Goal: Task Accomplishment & Management: Use online tool/utility

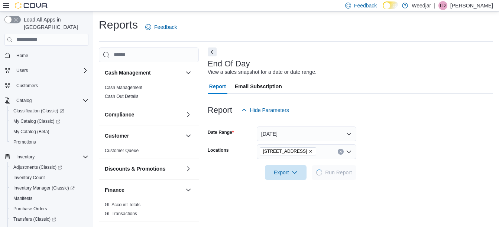
scroll to position [12, 0]
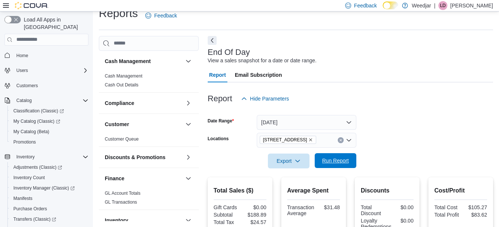
click at [345, 163] on span "Run Report" at bounding box center [335, 160] width 27 height 7
click at [329, 163] on span "Run Report" at bounding box center [335, 160] width 27 height 7
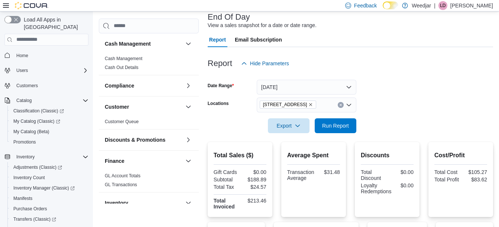
scroll to position [45, 0]
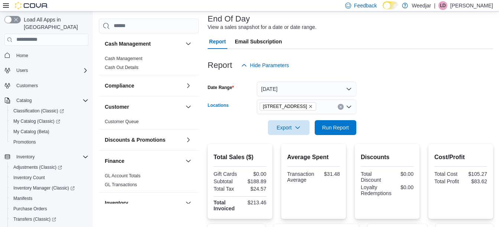
click at [309, 105] on icon "Remove 1127b Broadview Ave from selection in this group" at bounding box center [310, 106] width 4 height 4
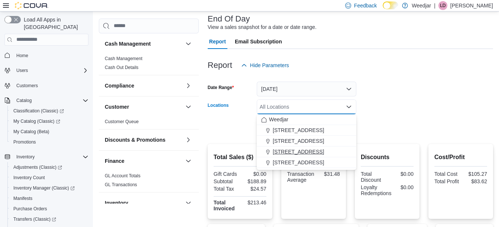
click at [288, 153] on span "[STREET_ADDRESS]" at bounding box center [298, 151] width 51 height 7
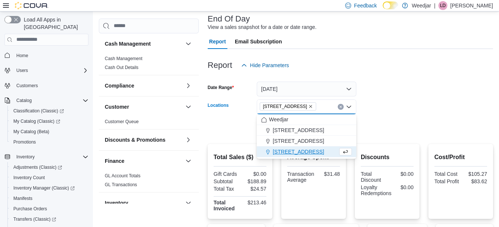
click at [393, 117] on div at bounding box center [350, 117] width 285 height 6
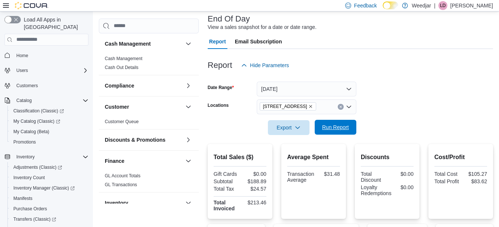
click at [318, 129] on button "Run Report" at bounding box center [336, 127] width 42 height 15
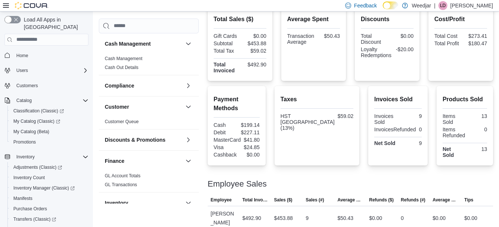
scroll to position [114, 0]
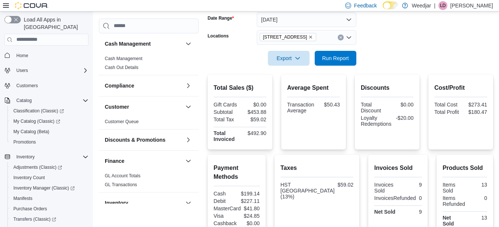
click at [308, 36] on icon "Remove 355 Oakwood Ave from selection in this group" at bounding box center [310, 37] width 4 height 4
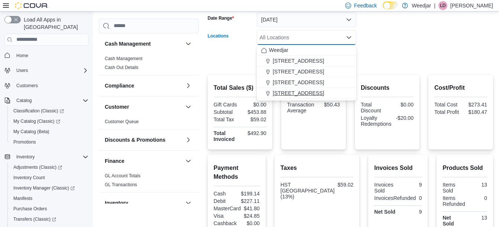
click at [284, 91] on span "[STREET_ADDRESS]" at bounding box center [298, 93] width 51 height 7
click at [393, 59] on form "Date Range [DATE] Locations [STREET_ADDRESS] Selected. [STREET_ADDRESS] Press B…" at bounding box center [350, 34] width 285 height 62
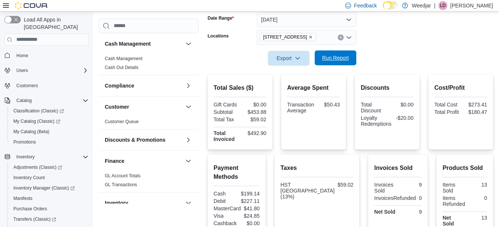
click at [342, 59] on span "Run Report" at bounding box center [335, 57] width 27 height 7
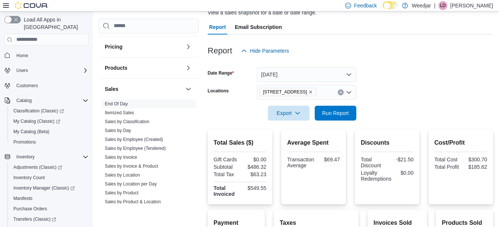
scroll to position [363, 0]
click at [127, 157] on link "Sales by Invoice" at bounding box center [121, 157] width 32 height 5
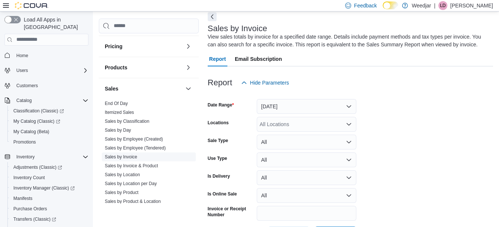
scroll to position [25, 0]
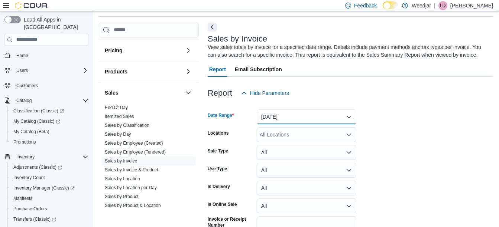
click at [289, 120] on button "[DATE]" at bounding box center [307, 117] width 100 height 15
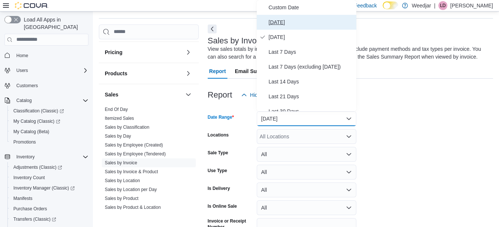
click at [280, 20] on span "[DATE]" at bounding box center [311, 22] width 85 height 9
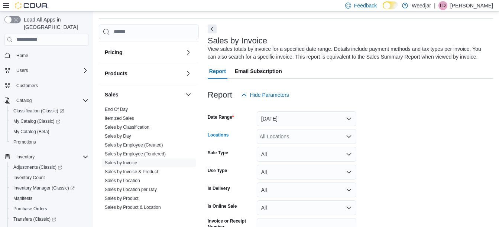
click at [276, 139] on div "All Locations" at bounding box center [307, 136] width 100 height 15
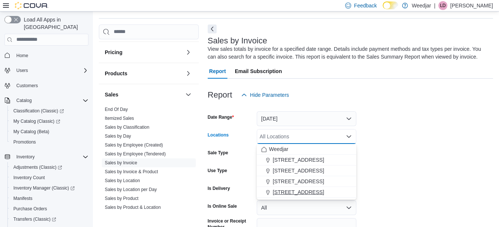
click at [278, 192] on span "[STREET_ADDRESS]" at bounding box center [298, 192] width 51 height 7
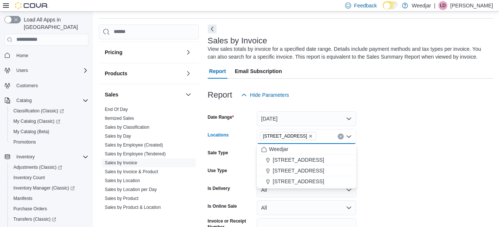
click at [382, 166] on form "Date Range [DATE] Locations [STREET_ADDRESS] Selected. [STREET_ADDRESS] Press B…" at bounding box center [350, 179] width 285 height 152
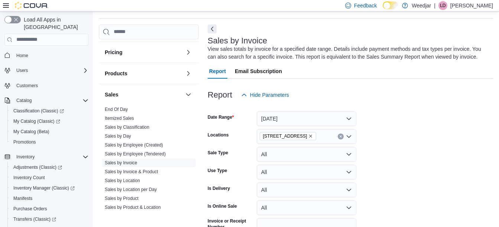
scroll to position [65, 0]
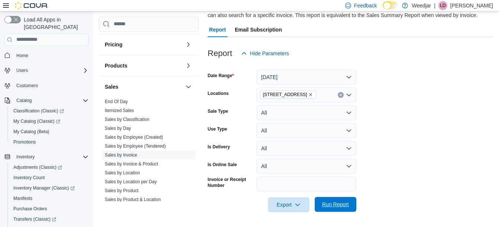
click at [337, 211] on span "Run Report" at bounding box center [335, 204] width 33 height 15
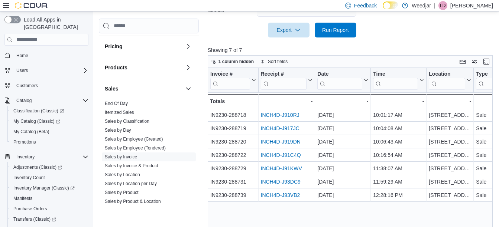
scroll to position [240, 0]
click at [487, 62] on button "Enter fullscreen" at bounding box center [486, 60] width 9 height 9
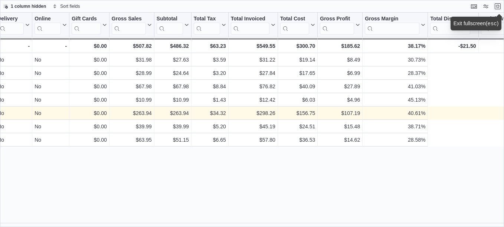
scroll to position [0, 0]
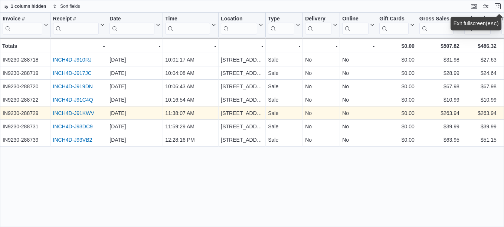
click at [83, 111] on link "INCH4D-J91KWV" at bounding box center [73, 113] width 41 height 6
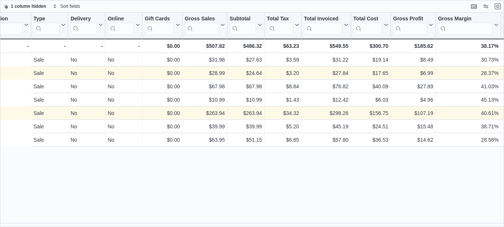
scroll to position [0, 443]
